Goal: Information Seeking & Learning: Learn about a topic

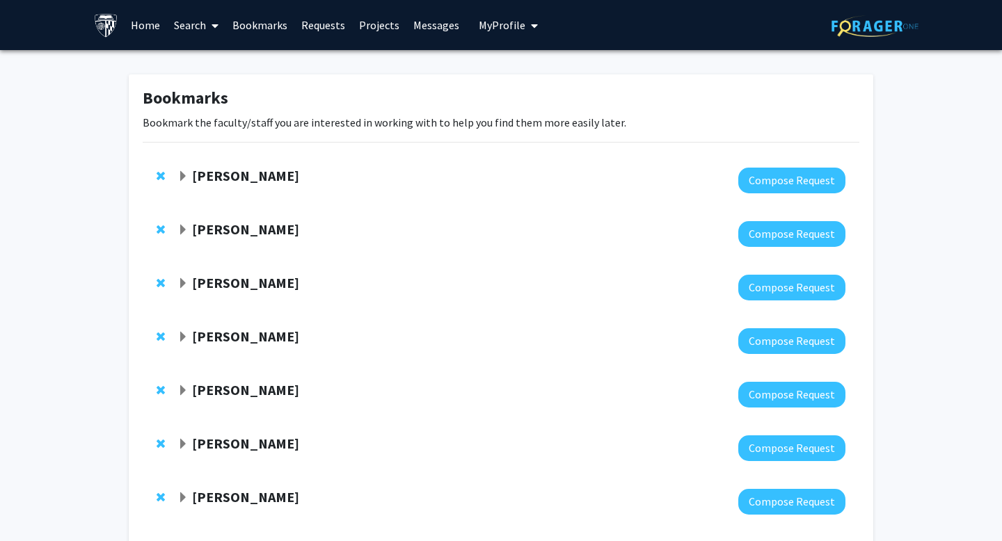
click at [203, 23] on link "Search" at bounding box center [196, 25] width 58 height 49
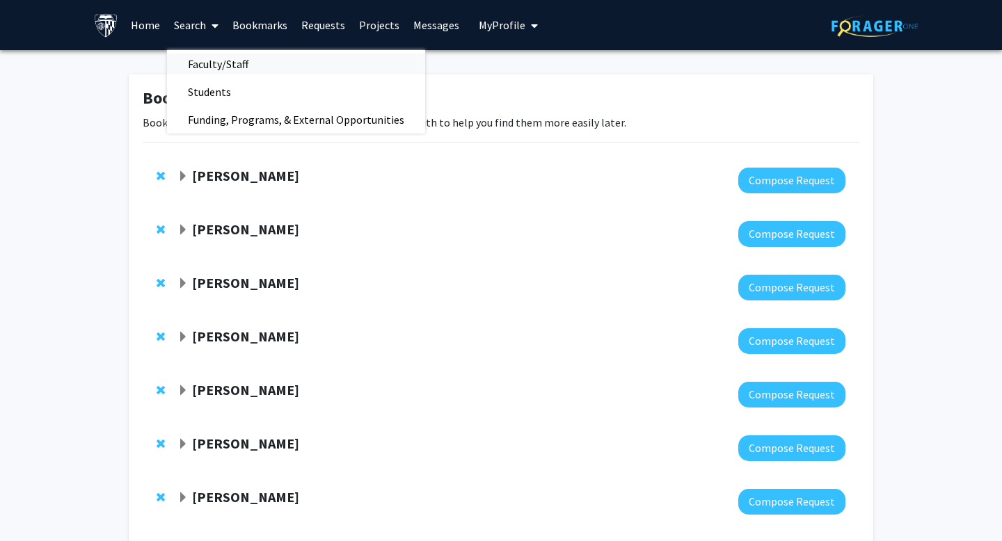
click at [206, 62] on span "Faculty/Staff" at bounding box center [218, 64] width 102 height 28
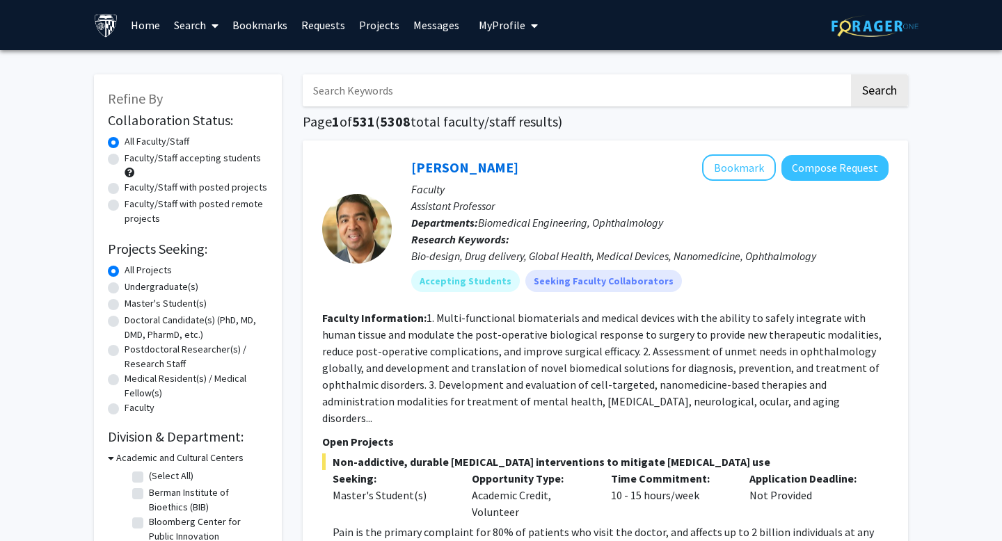
click at [373, 95] on input "Search Keywords" at bounding box center [576, 90] width 546 height 32
type input "chinese"
click at [851, 74] on button "Search" at bounding box center [879, 90] width 57 height 32
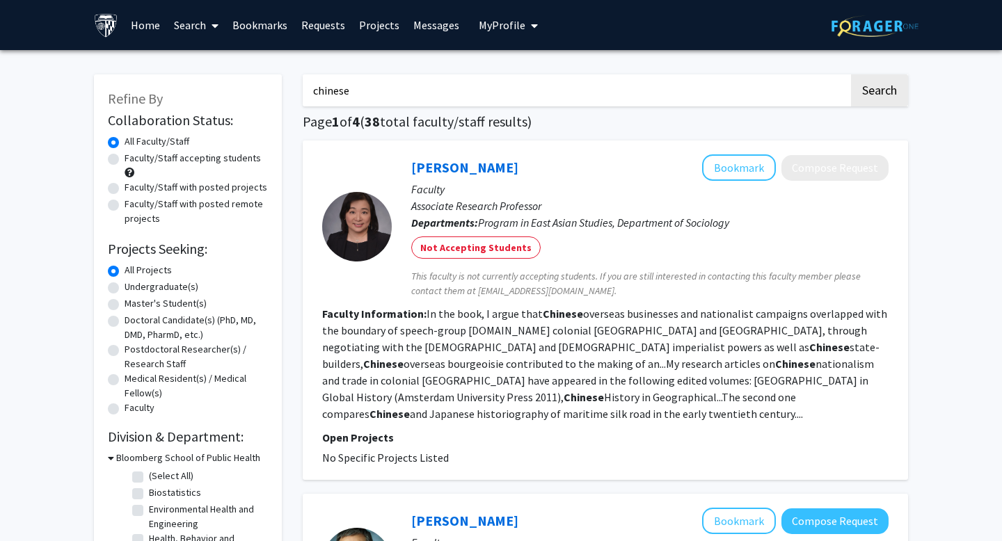
click at [125, 159] on label "Faculty/Staff accepting students" at bounding box center [193, 158] width 136 height 15
click at [125, 159] on input "Faculty/Staff accepting students" at bounding box center [129, 155] width 9 height 9
radio input "true"
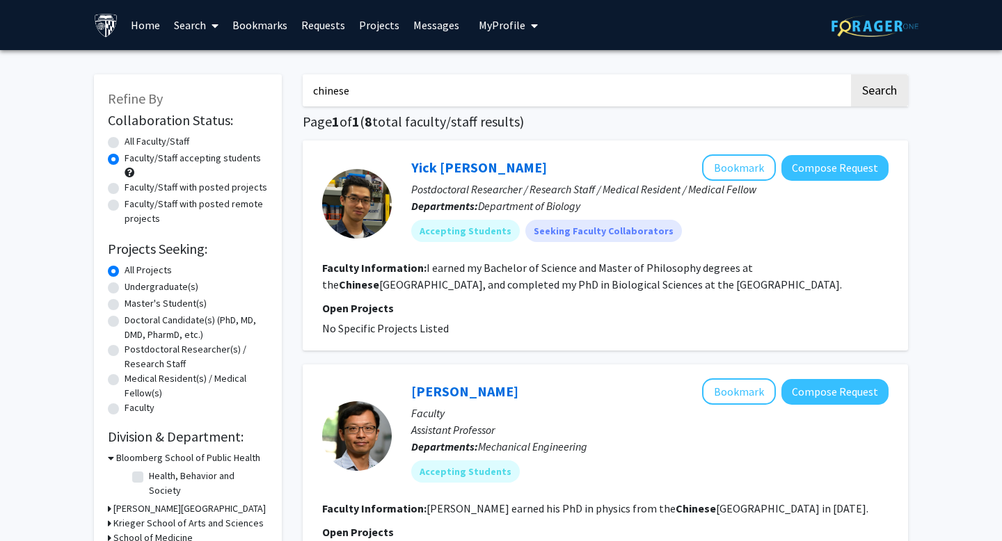
click at [368, 84] on input "chinese" at bounding box center [576, 90] width 546 height 32
type input "tcm"
click at [851, 74] on button "Search" at bounding box center [879, 90] width 57 height 32
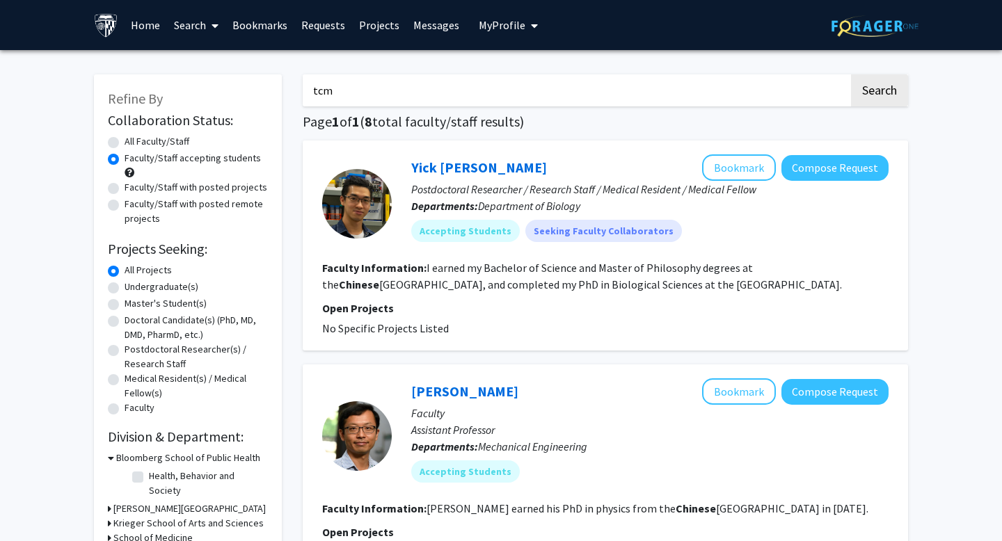
radio input "true"
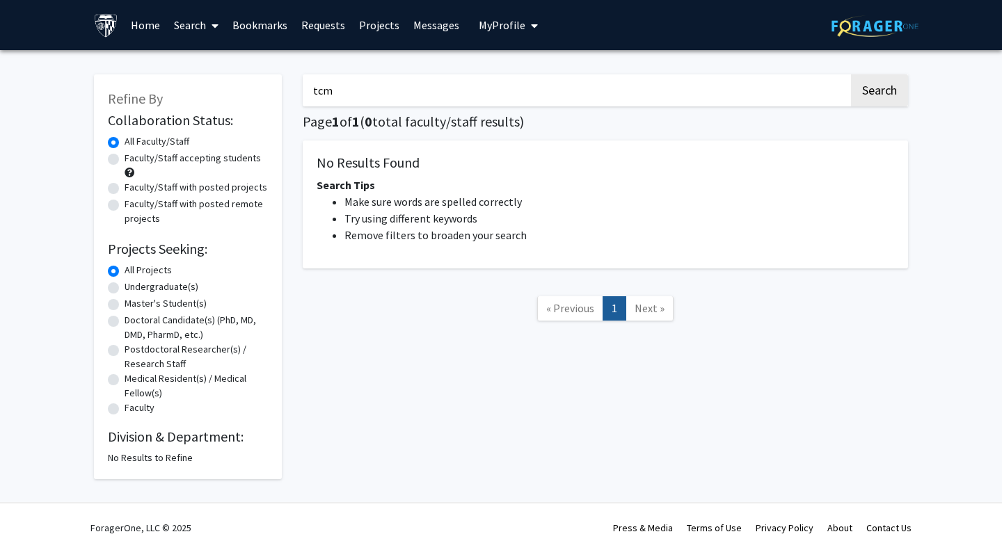
click at [125, 156] on label "Faculty/Staff accepting students" at bounding box center [193, 158] width 136 height 15
click at [125, 156] on input "Faculty/Staff accepting students" at bounding box center [129, 155] width 9 height 9
radio input "true"
click at [387, 95] on input "tcm" at bounding box center [576, 90] width 546 height 32
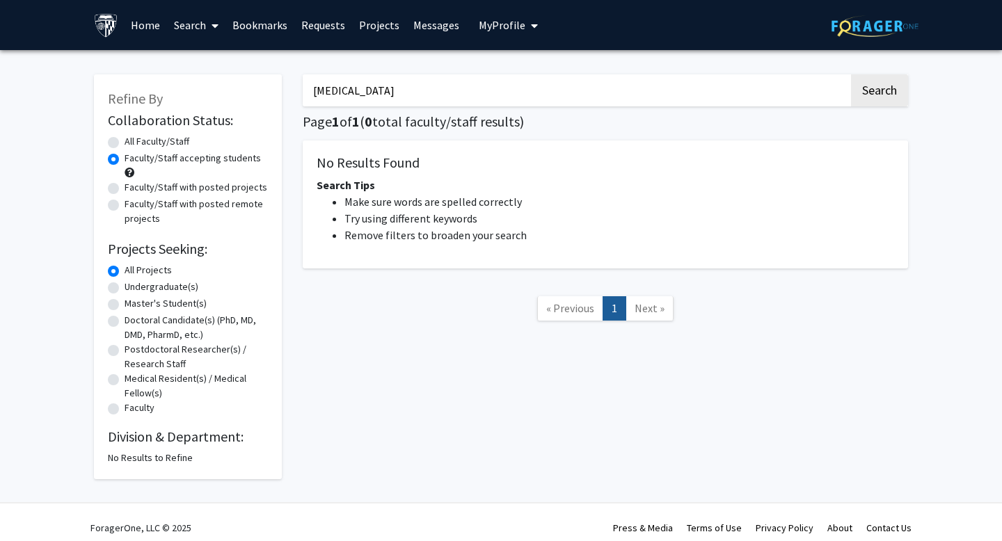
type input "[MEDICAL_DATA]"
click at [851, 74] on button "Search" at bounding box center [879, 90] width 57 height 32
radio input "true"
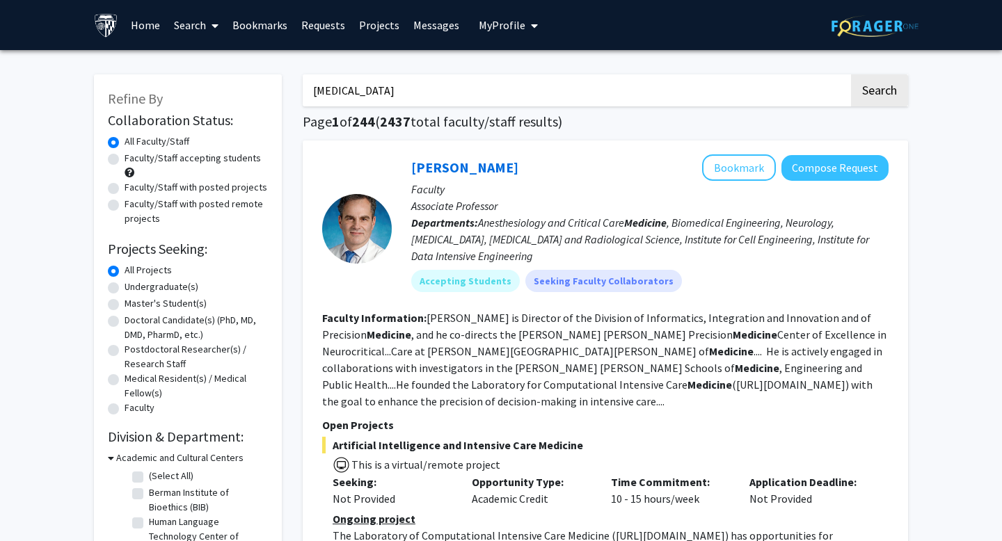
click at [125, 154] on label "Faculty/Staff accepting students" at bounding box center [193, 158] width 136 height 15
click at [125, 154] on input "Faculty/Staff accepting students" at bounding box center [129, 155] width 9 height 9
radio input "true"
click at [446, 96] on input "[MEDICAL_DATA]" at bounding box center [576, 90] width 546 height 32
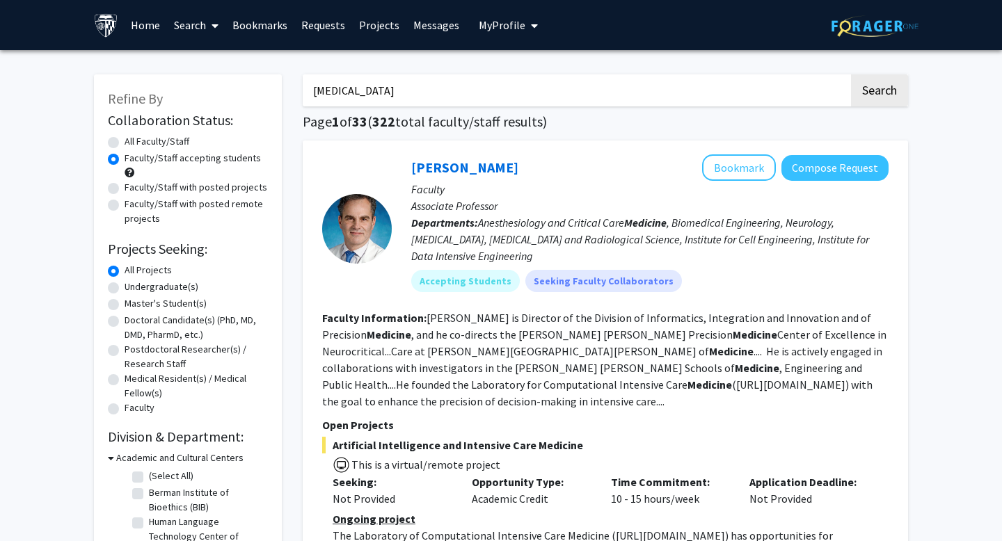
click at [446, 96] on input "[MEDICAL_DATA]" at bounding box center [576, 90] width 546 height 32
type input "tsinghua"
click at [851, 74] on button "Search" at bounding box center [879, 90] width 57 height 32
radio input "true"
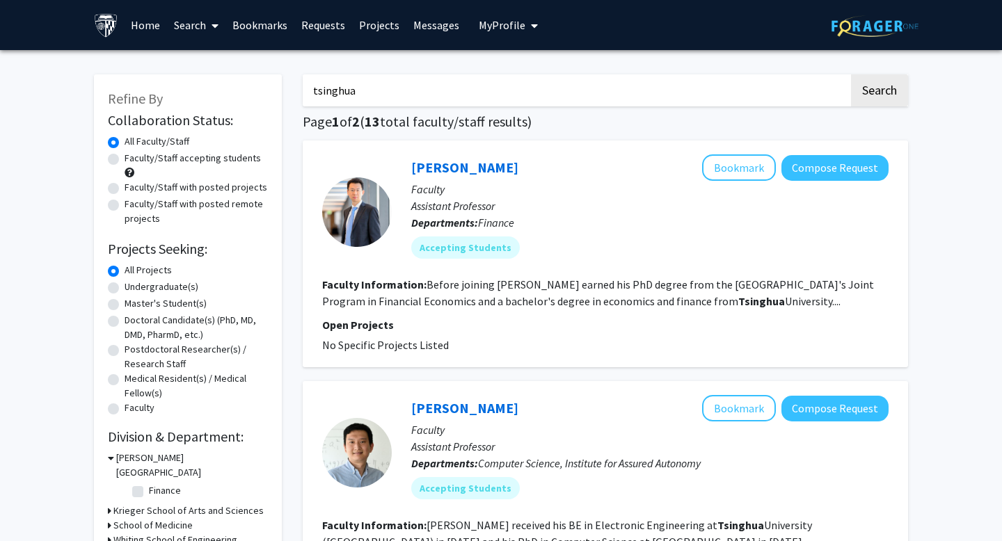
click at [125, 156] on label "Faculty/Staff accepting students" at bounding box center [193, 158] width 136 height 15
click at [125, 156] on input "Faculty/Staff accepting students" at bounding box center [129, 155] width 9 height 9
radio input "true"
click at [424, 86] on input "tsinghua" at bounding box center [576, 90] width 546 height 32
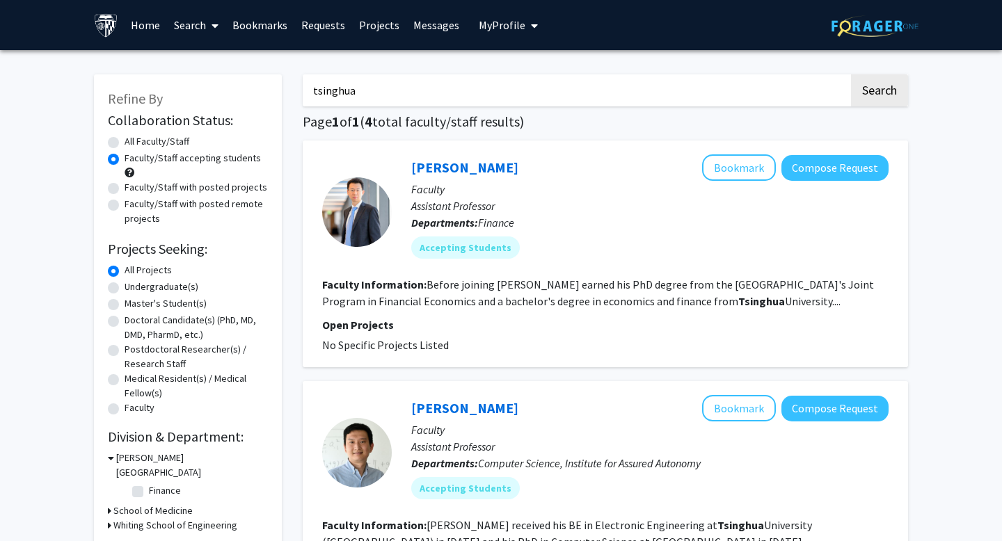
click at [424, 86] on input "tsinghua" at bounding box center [576, 90] width 546 height 32
type input "[MEDICAL_DATA]"
click at [851, 74] on button "Search" at bounding box center [879, 90] width 57 height 32
radio input "true"
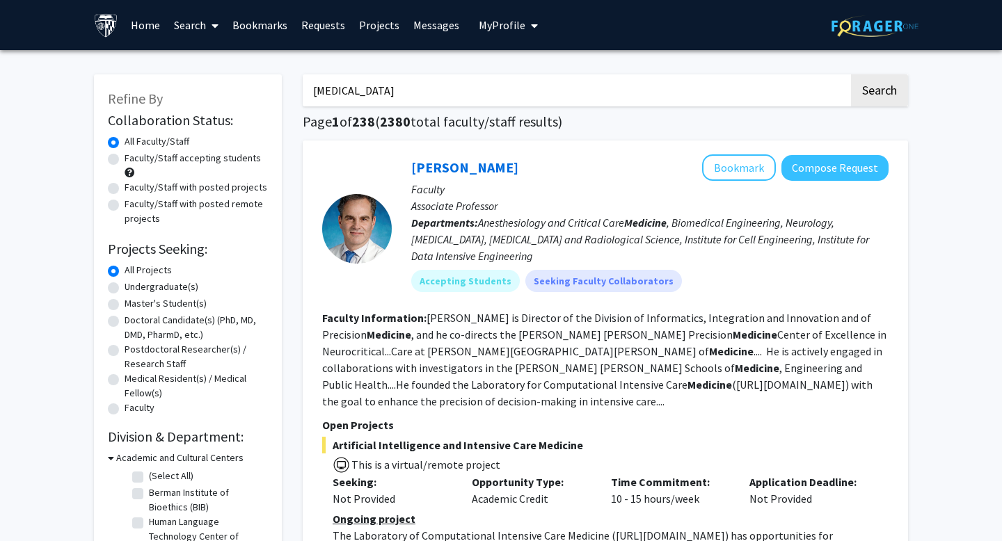
click at [125, 161] on label "Faculty/Staff accepting students" at bounding box center [193, 158] width 136 height 15
click at [125, 160] on input "Faculty/Staff accepting students" at bounding box center [129, 155] width 9 height 9
radio input "true"
